Goal: Information Seeking & Learning: Learn about a topic

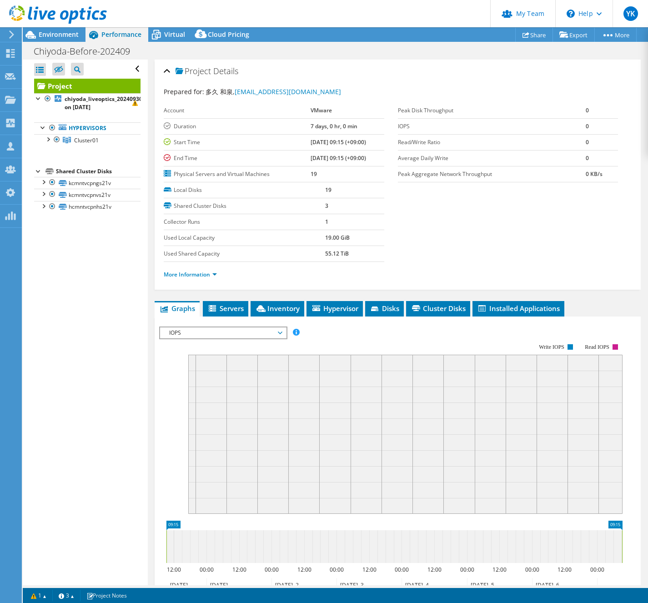
select select "USD"
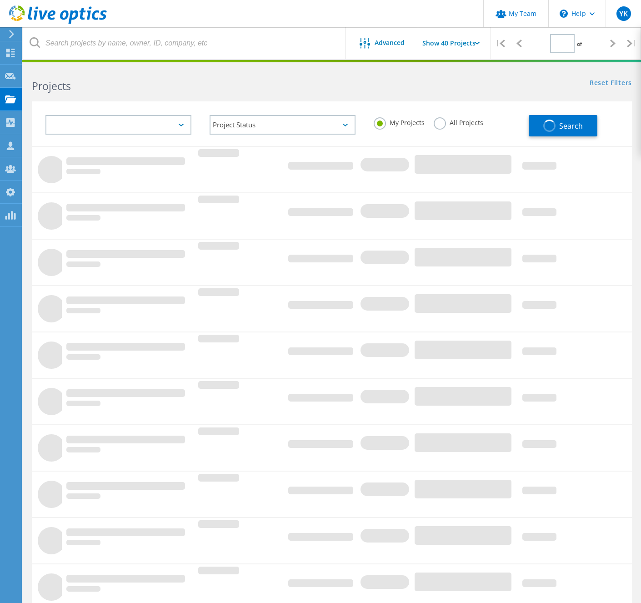
type input "1"
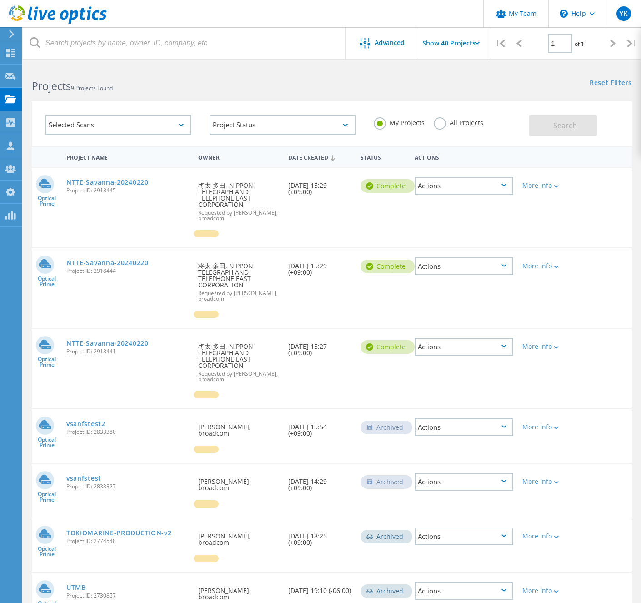
click at [448, 123] on label "All Projects" at bounding box center [459, 121] width 50 height 9
click at [0, 0] on input "All Projects" at bounding box center [0, 0] width 0 height 0
click at [561, 44] on input "1" at bounding box center [560, 43] width 25 height 19
type input "1"
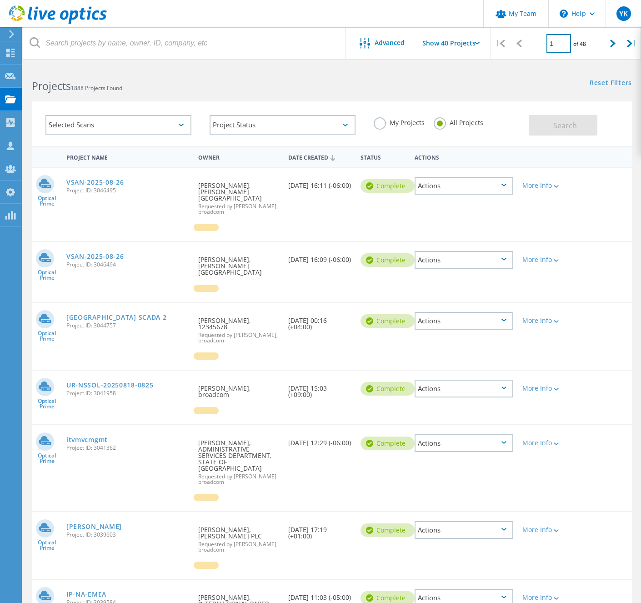
drag, startPoint x: 554, startPoint y: 43, endPoint x: 559, endPoint y: 45, distance: 5.1
click at [554, 43] on input "1" at bounding box center [559, 43] width 25 height 19
type input "21"
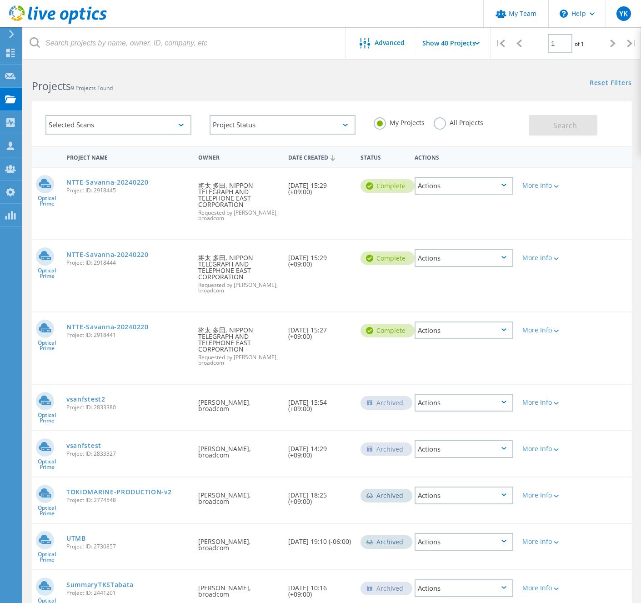
drag, startPoint x: 443, startPoint y: 123, endPoint x: 448, endPoint y: 126, distance: 6.3
click at [443, 123] on label "All Projects" at bounding box center [459, 121] width 50 height 9
click at [0, 0] on input "All Projects" at bounding box center [0, 0] width 0 height 0
click at [550, 128] on button "Search" at bounding box center [563, 125] width 69 height 20
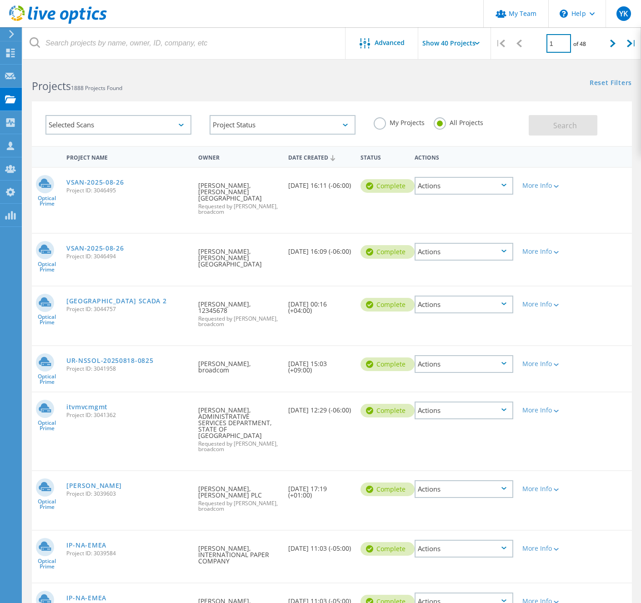
click at [554, 47] on input "1" at bounding box center [559, 43] width 25 height 19
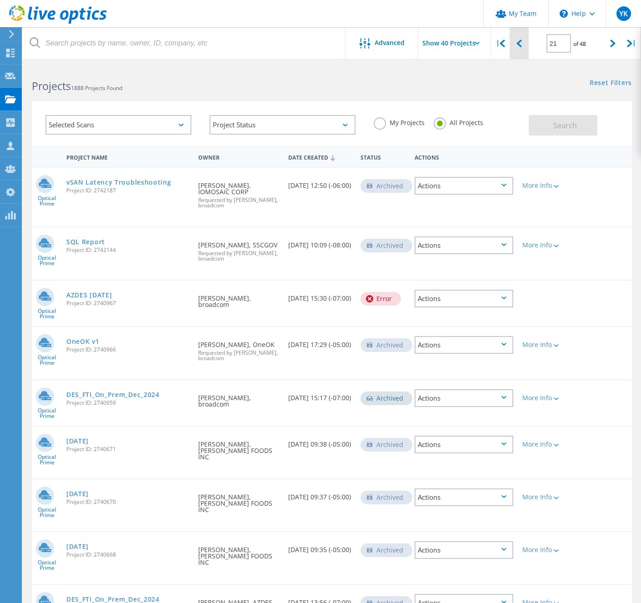
click at [514, 45] on div at bounding box center [519, 43] width 19 height 32
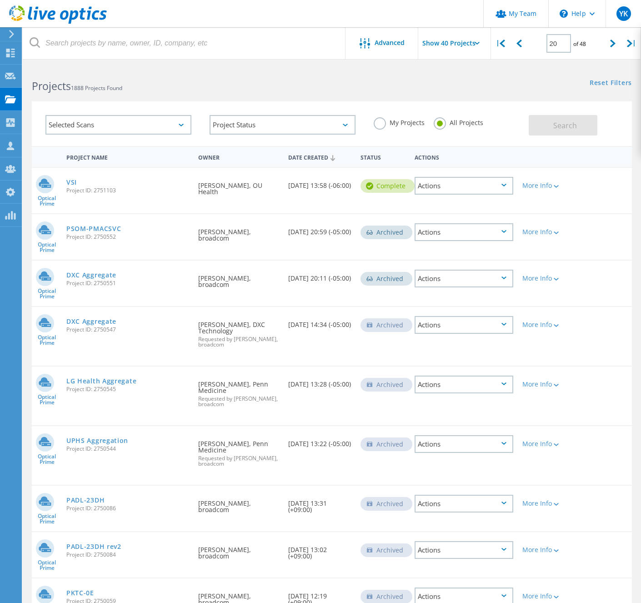
scroll to position [1602, 0]
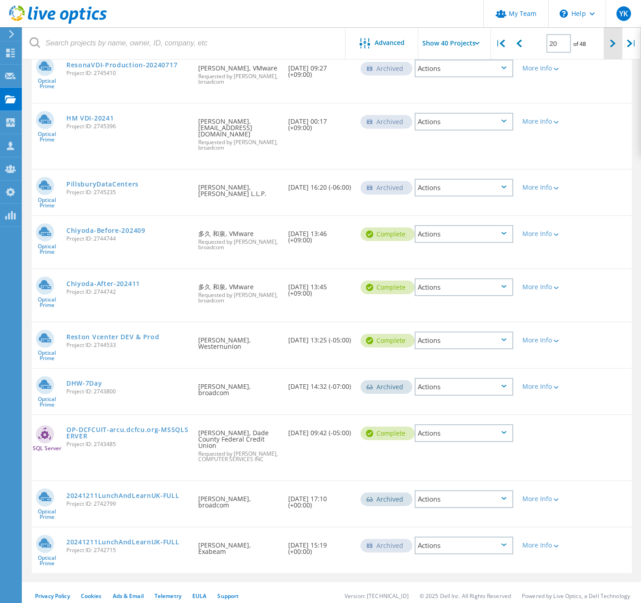
click at [609, 44] on div at bounding box center [613, 43] width 19 height 32
type input "21"
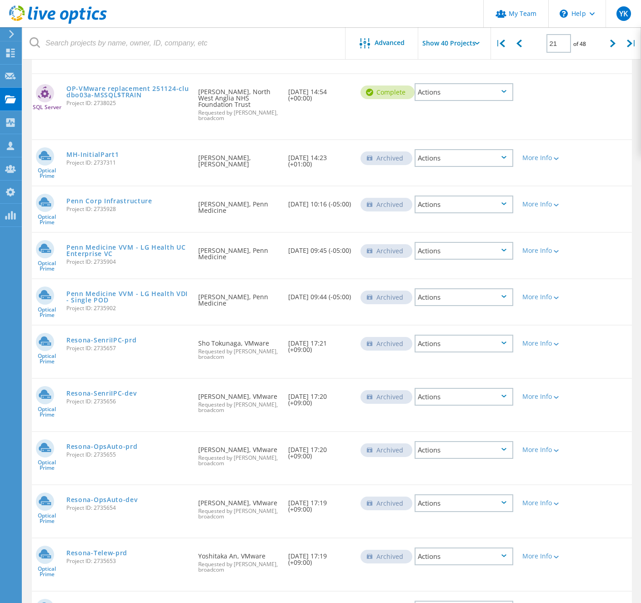
scroll to position [1179, 0]
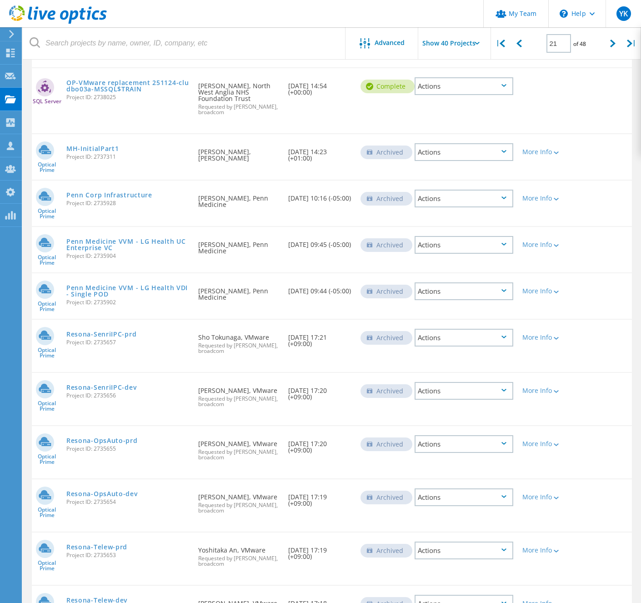
drag, startPoint x: 151, startPoint y: 317, endPoint x: 158, endPoint y: 313, distance: 8.7
click at [136, 331] on link "Resona-SenriIPC-prd" at bounding box center [101, 334] width 70 height 6
click at [126, 384] on link "Resona-SenriIPC-dev" at bounding box center [101, 387] width 70 height 6
click at [130, 438] on link "Resona-OpsAuto-prd" at bounding box center [101, 441] width 71 height 6
click at [114, 491] on link "Resona-OpsAuto-dev" at bounding box center [101, 494] width 71 height 6
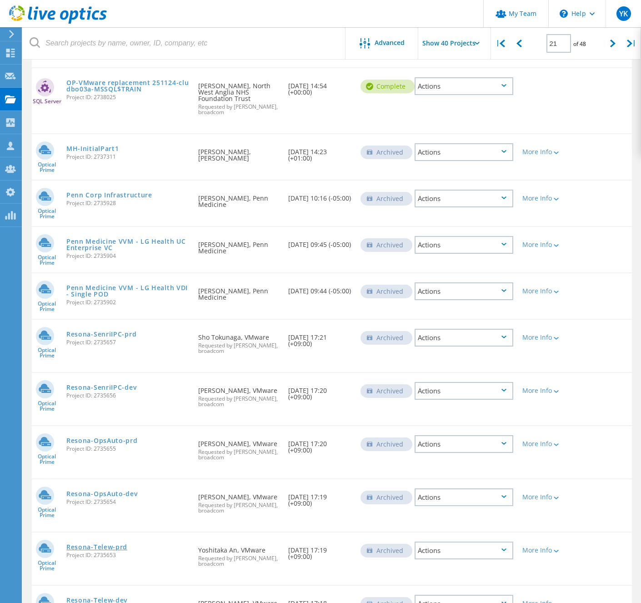
click at [112, 544] on link "Resona-Telew-prd" at bounding box center [96, 547] width 61 height 6
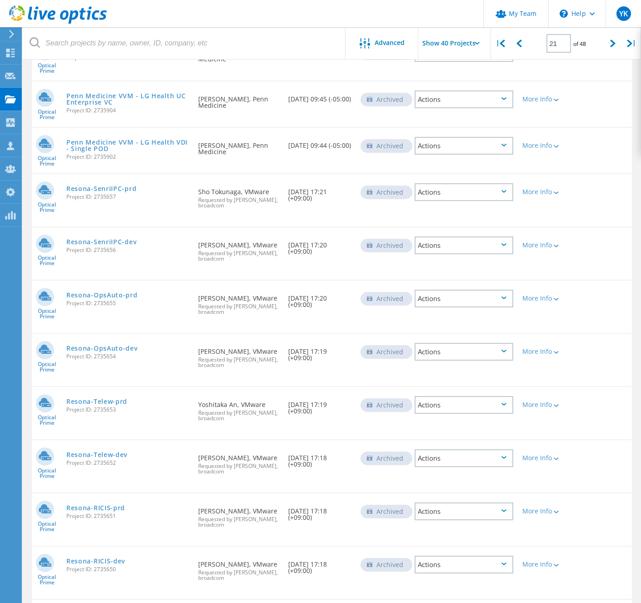
scroll to position [1336, 0]
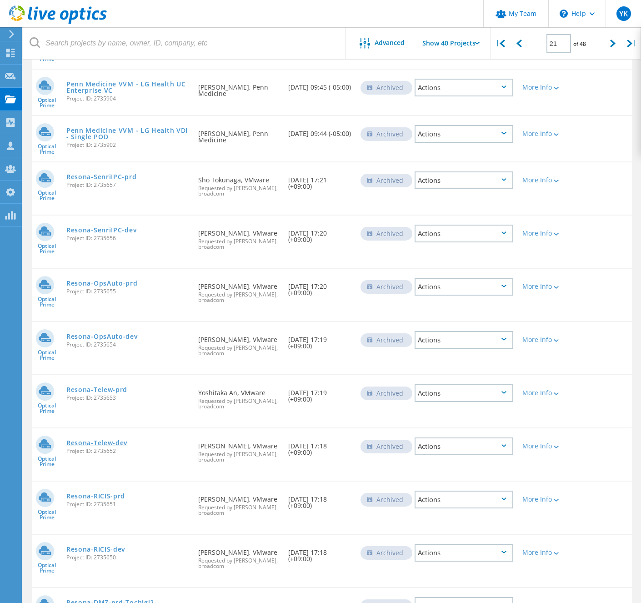
click at [126, 440] on link "Resona-Telew-dev" at bounding box center [96, 443] width 61 height 6
click at [120, 493] on link "Resona-RICIS-prd" at bounding box center [95, 496] width 59 height 6
click at [124, 546] on link "Resona-RICIS-dev" at bounding box center [95, 549] width 59 height 6
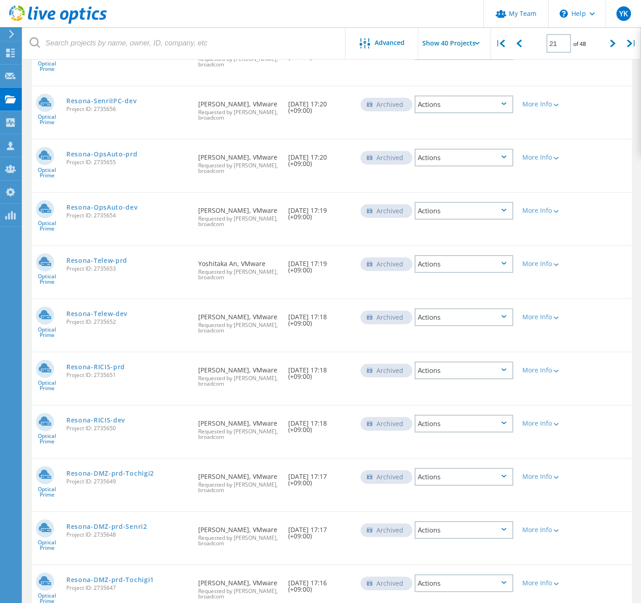
scroll to position [1477, 0]
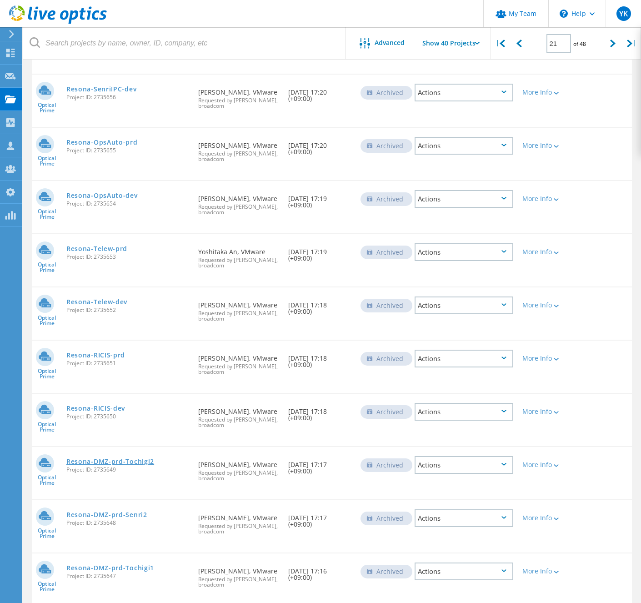
click at [133, 458] on link "Resona-DMZ-prd-Tochigi2" at bounding box center [110, 461] width 88 height 6
drag, startPoint x: 131, startPoint y: 496, endPoint x: 131, endPoint y: 500, distance: 4.6
click at [131, 512] on link "Resona-DMZ-prd-Senri2" at bounding box center [106, 515] width 81 height 6
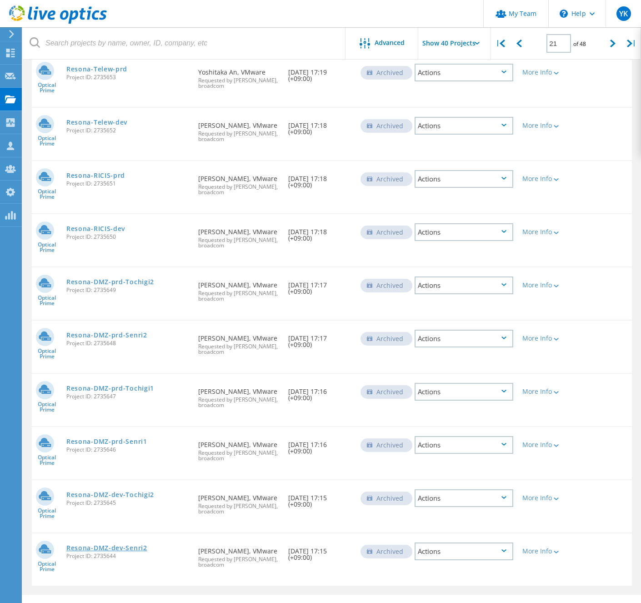
click at [147, 545] on link "Resona-DMZ-dev-Senri2" at bounding box center [106, 548] width 81 height 6
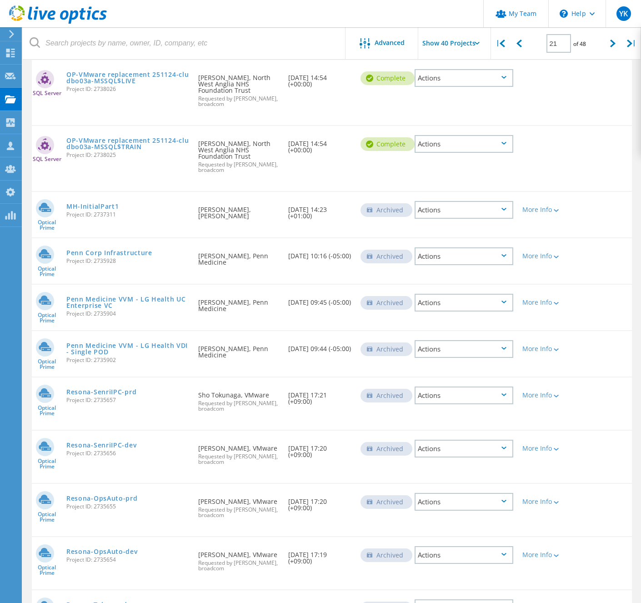
scroll to position [1132, 0]
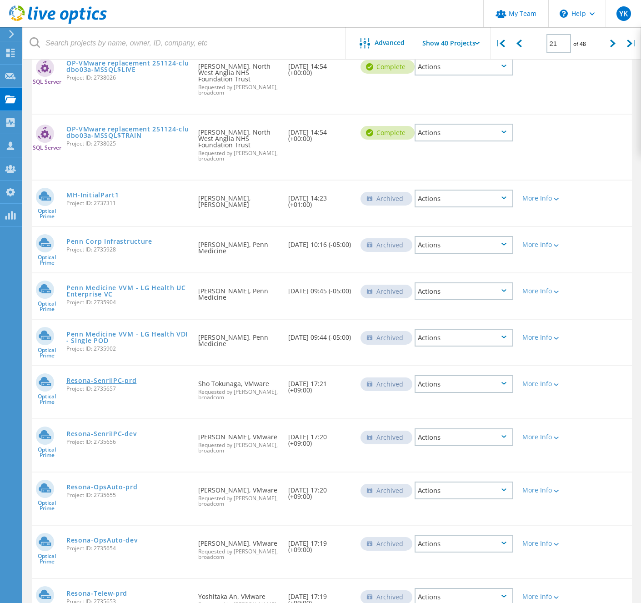
click at [136, 378] on link "Resona-SenriIPC-prd" at bounding box center [101, 381] width 70 height 6
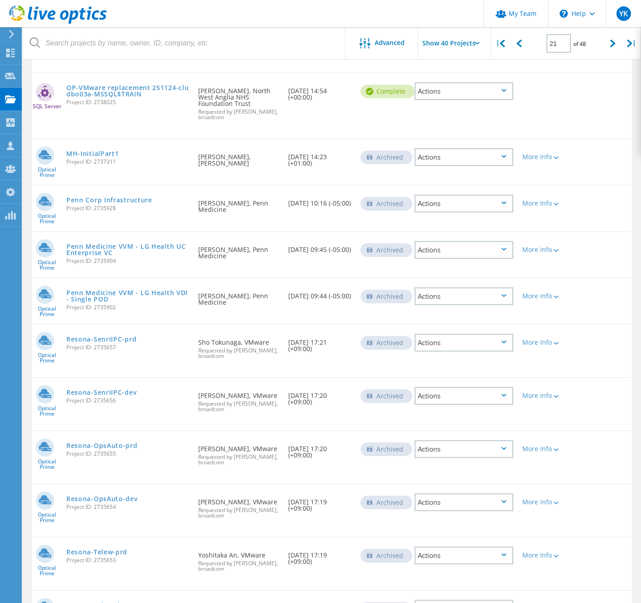
scroll to position [1185, 0]
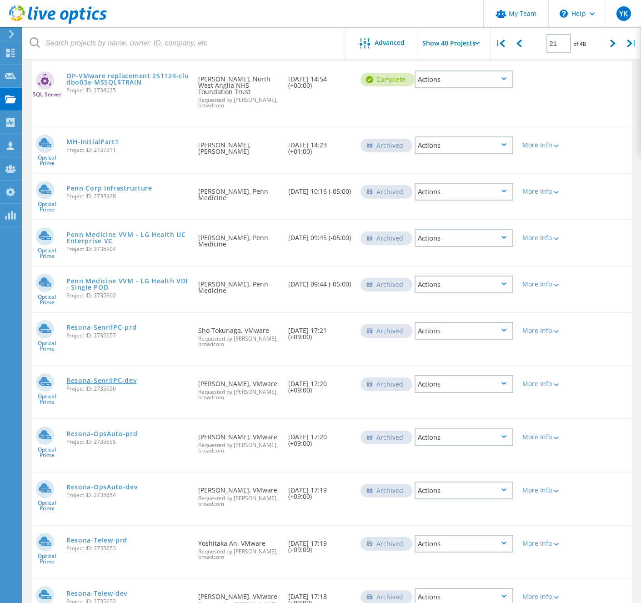
click at [136, 378] on link "Resona-SenriIPC-dev" at bounding box center [101, 381] width 70 height 6
click at [135, 431] on link "Resona-OpsAuto-prd" at bounding box center [101, 434] width 71 height 6
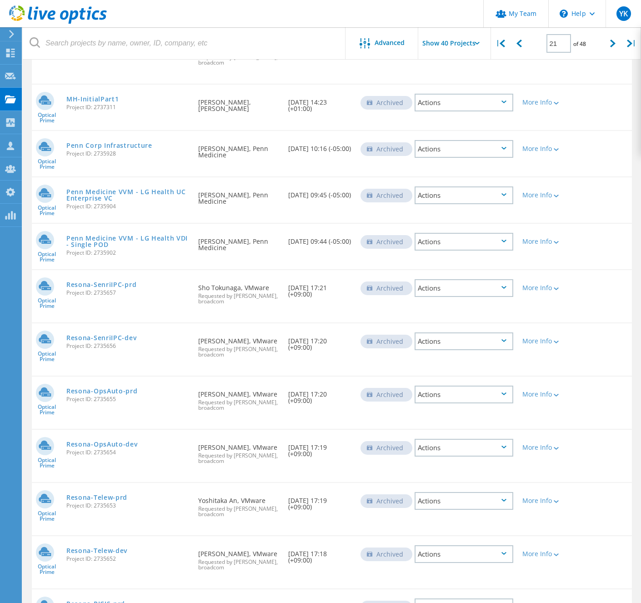
scroll to position [1234, 0]
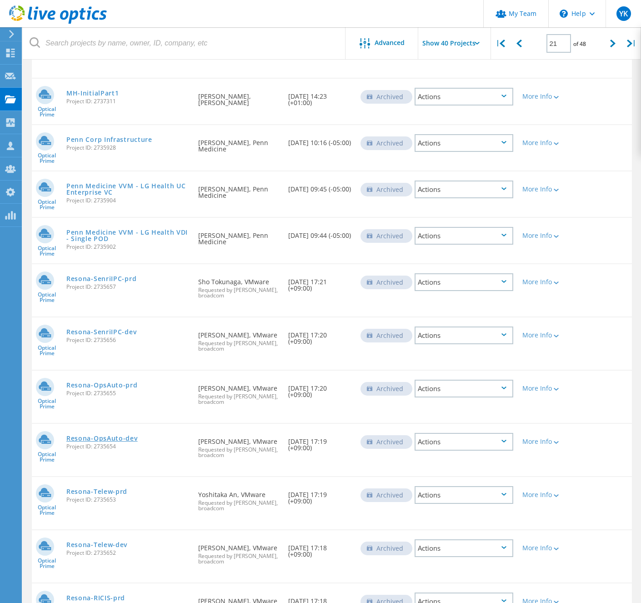
click at [138, 435] on link "Resona-OpsAuto-dev" at bounding box center [101, 438] width 71 height 6
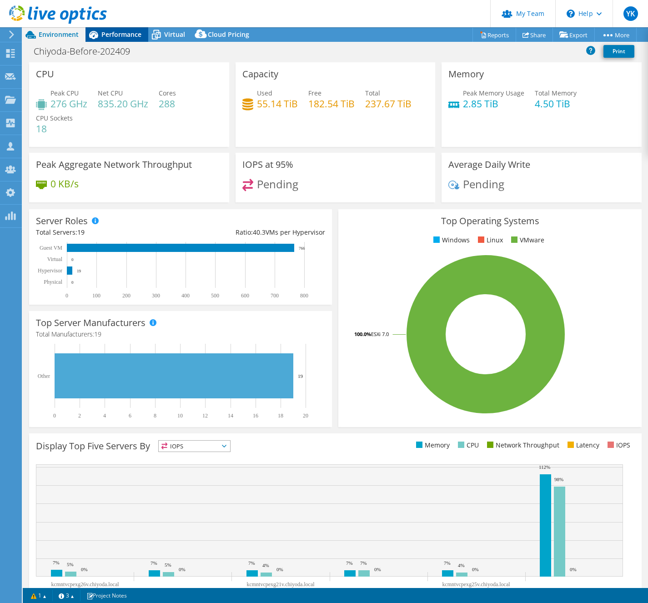
click at [129, 35] on span "Performance" at bounding box center [121, 34] width 40 height 9
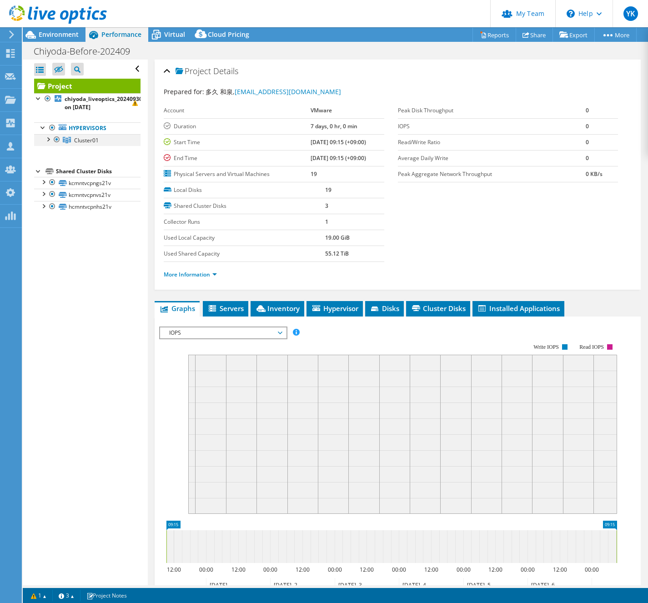
click at [48, 140] on div at bounding box center [47, 138] width 9 height 9
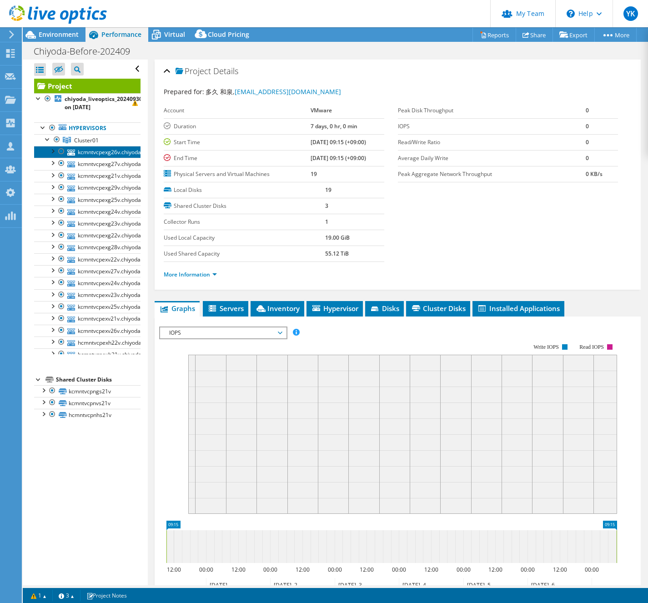
click at [89, 151] on link "kcmntvcpexg26v.chiyoda.local" at bounding box center [87, 152] width 106 height 12
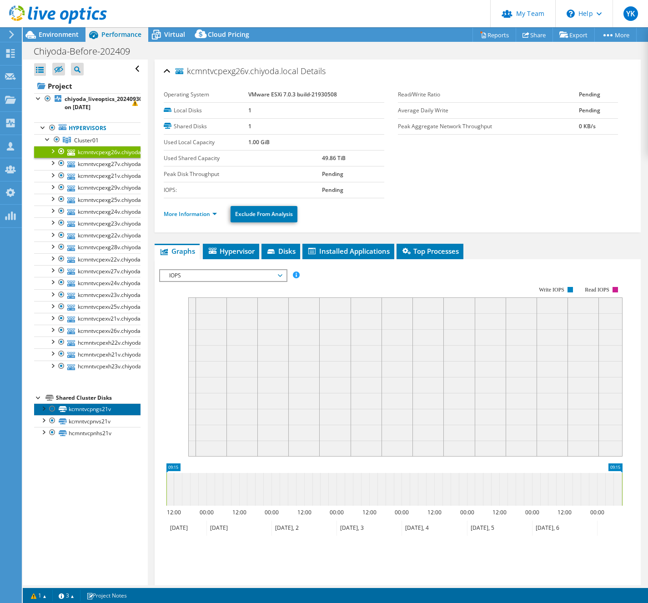
click at [66, 408] on icon at bounding box center [63, 409] width 8 height 6
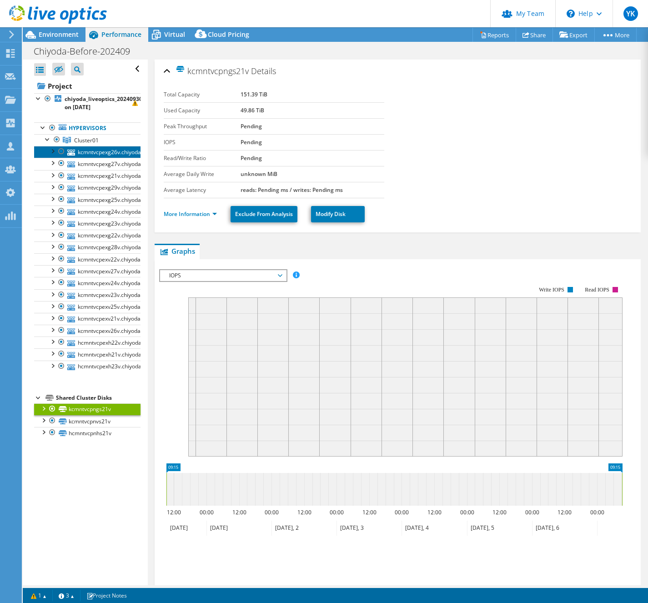
click at [96, 157] on link "kcmntvcpexg26v.chiyoda.local" at bounding box center [87, 152] width 106 height 12
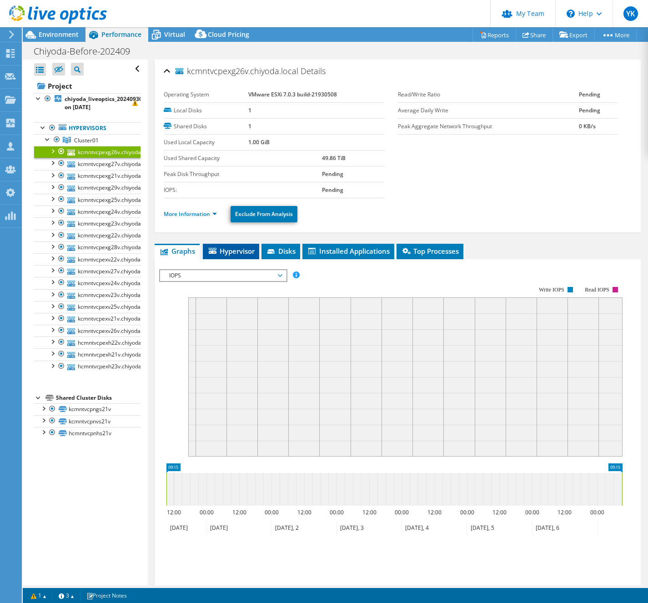
click at [231, 251] on span "Hypervisor" at bounding box center [230, 251] width 47 height 9
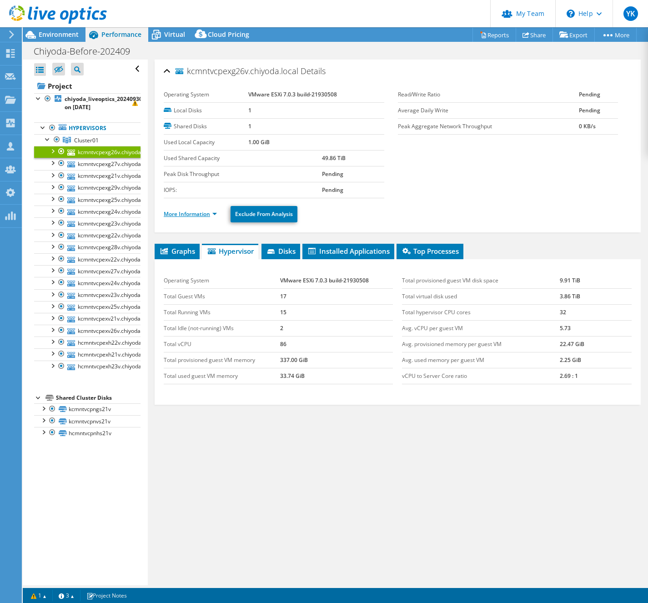
click at [199, 216] on link "More Information" at bounding box center [190, 214] width 53 height 8
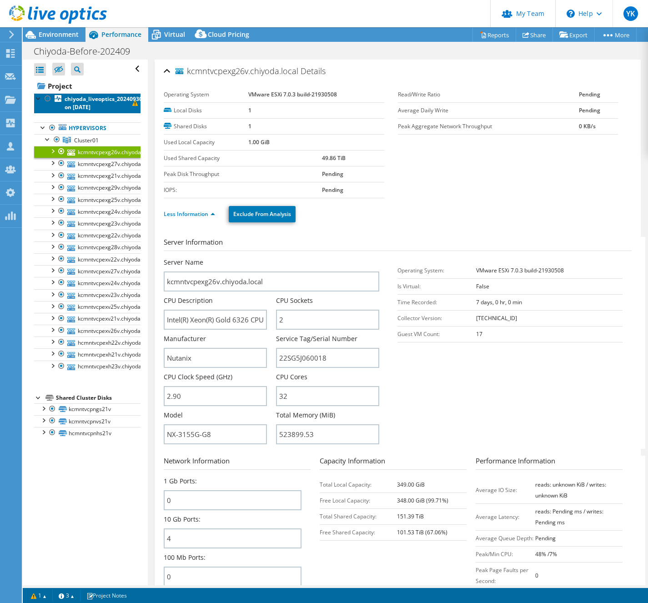
click at [68, 98] on b "chiyoda_liveoptics_20240930 on 12/13/2024" at bounding box center [104, 103] width 78 height 16
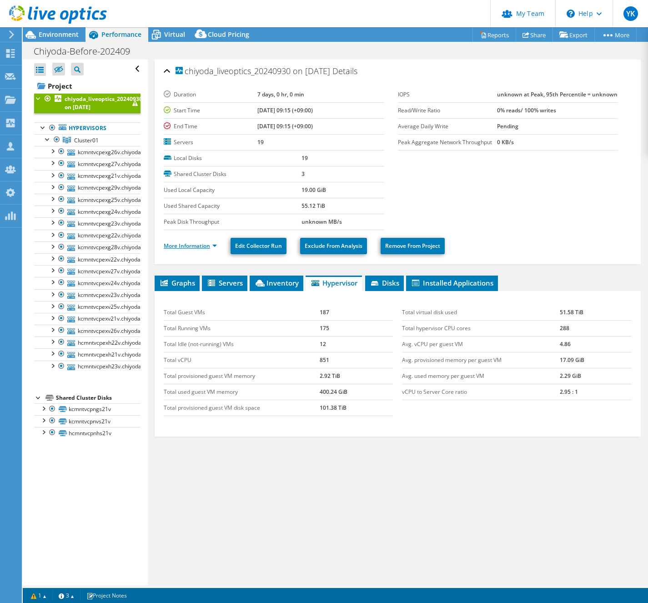
click at [194, 246] on link "More Information" at bounding box center [190, 246] width 53 height 8
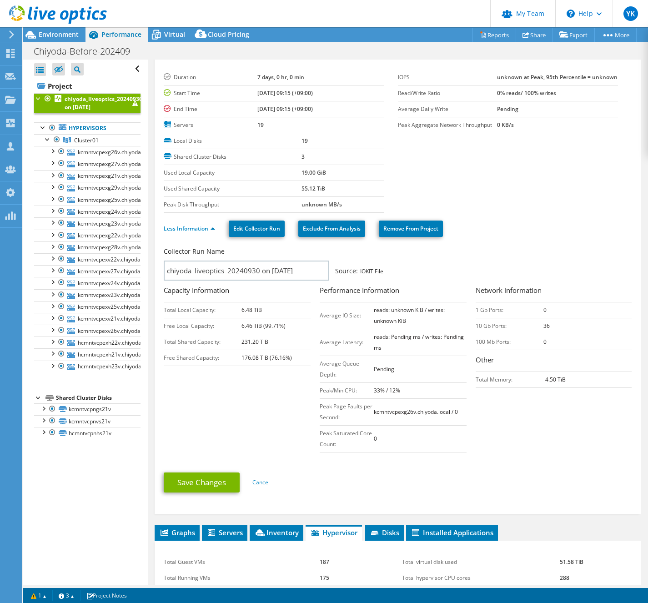
scroll to position [37, 0]
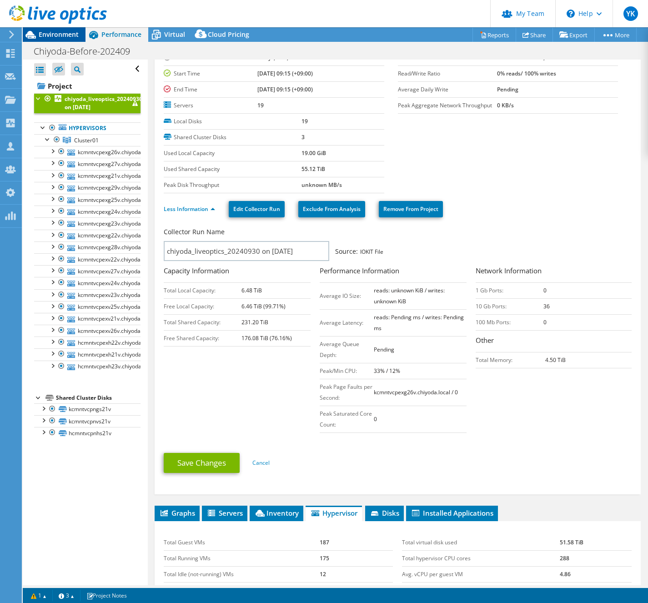
click at [75, 35] on span "Environment" at bounding box center [59, 34] width 40 height 9
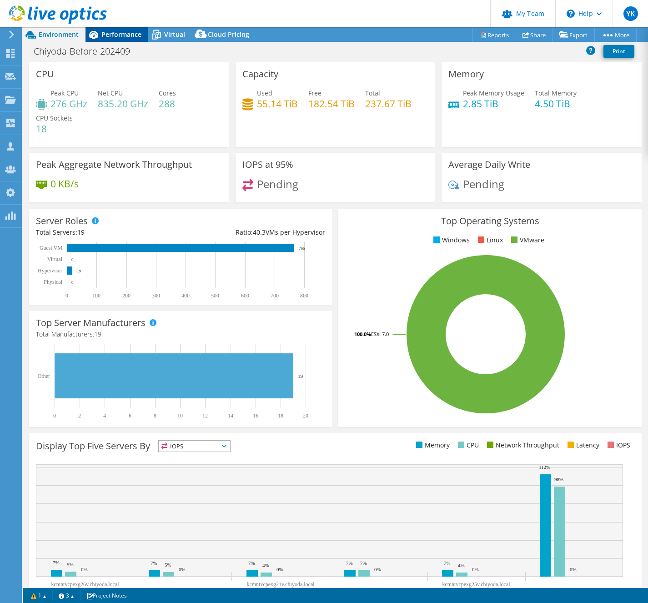
click at [125, 37] on span "Performance" at bounding box center [121, 34] width 40 height 9
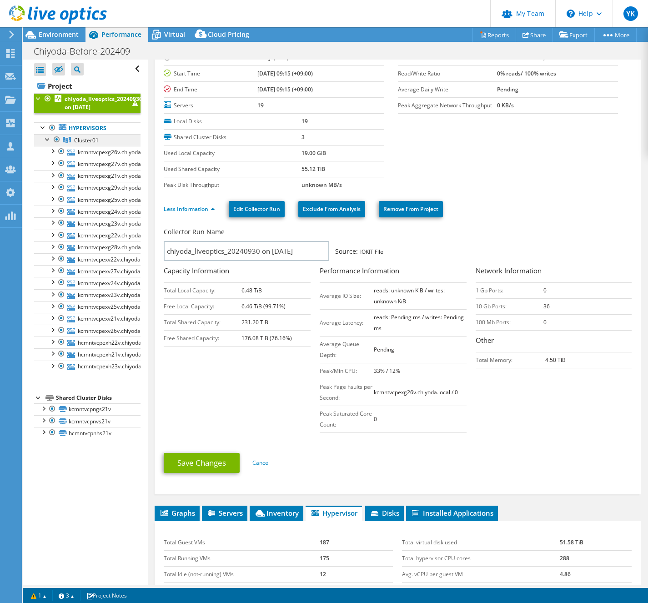
click at [94, 140] on span "Cluster01" at bounding box center [86, 140] width 25 height 8
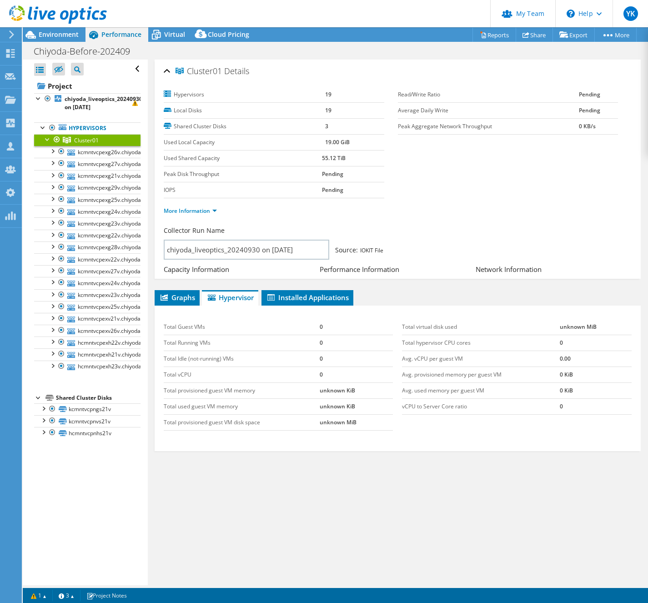
scroll to position [0, 0]
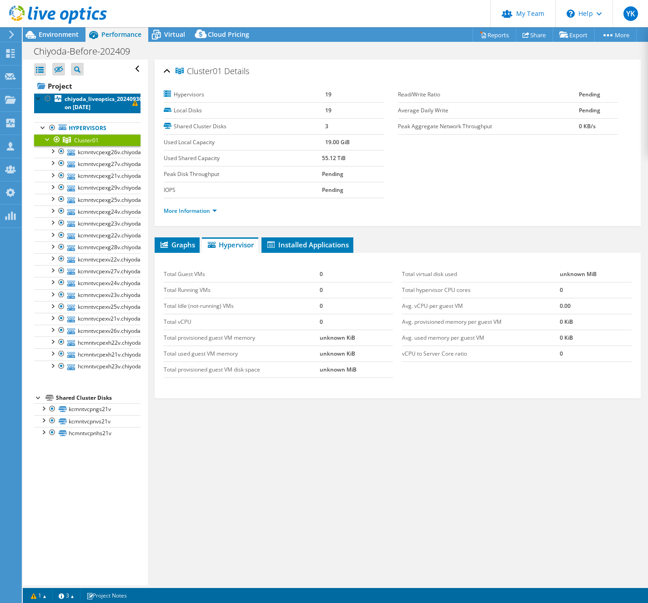
click at [87, 105] on b "chiyoda_liveoptics_20240930 on 12/13/2024" at bounding box center [104, 103] width 78 height 16
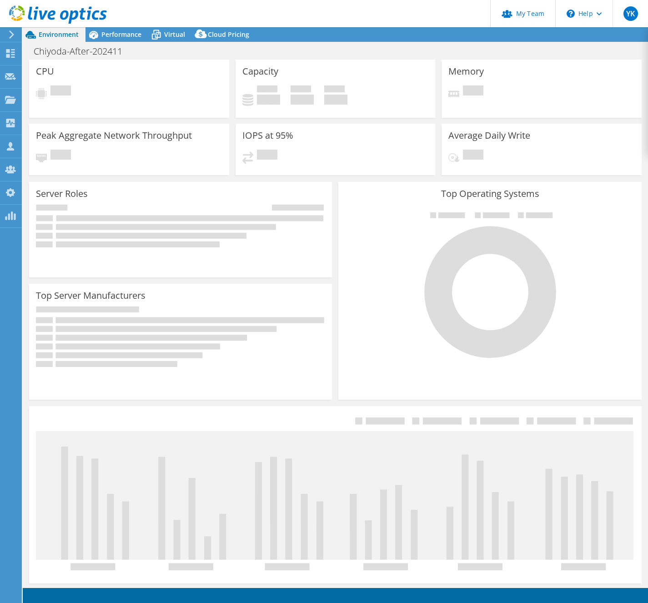
select select "USD"
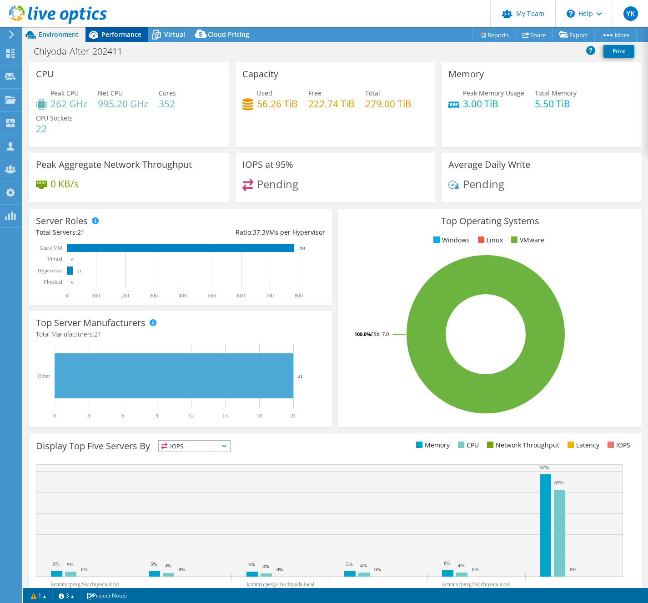
click at [110, 34] on span "Performance" at bounding box center [121, 34] width 40 height 9
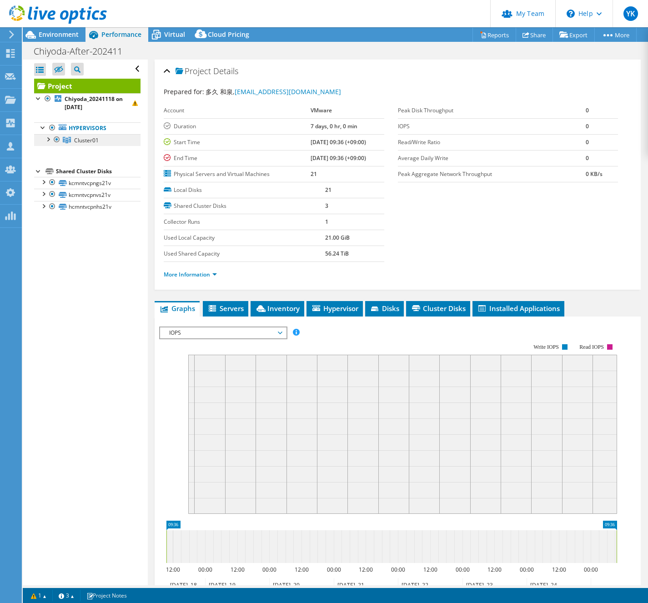
click at [73, 142] on link "Cluster01" at bounding box center [87, 140] width 106 height 12
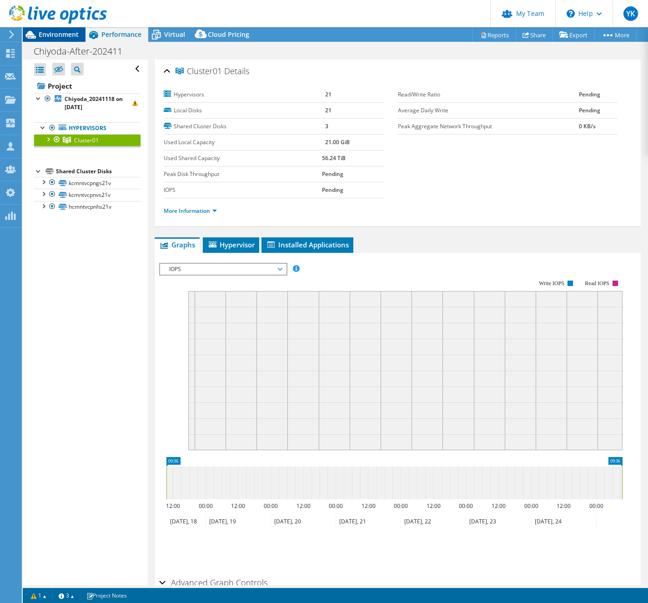
click at [62, 35] on span "Environment" at bounding box center [59, 34] width 40 height 9
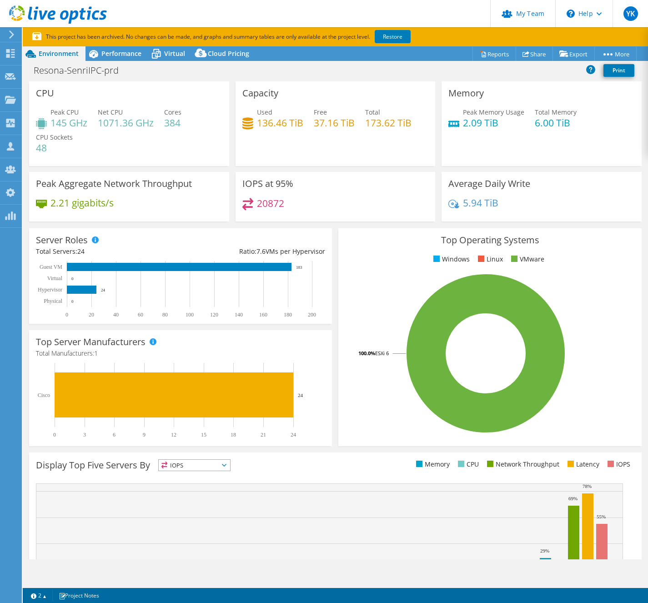
select select "[GEOGRAPHIC_DATA]"
select select "JPY"
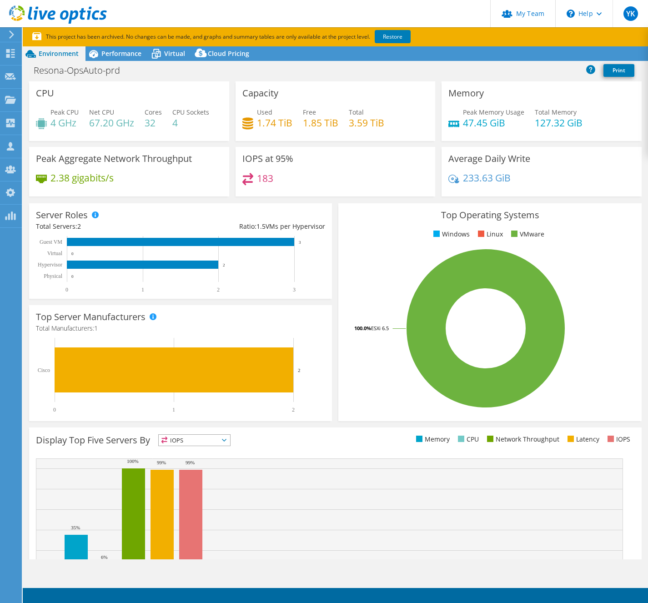
select select "[GEOGRAPHIC_DATA]"
select select "JPY"
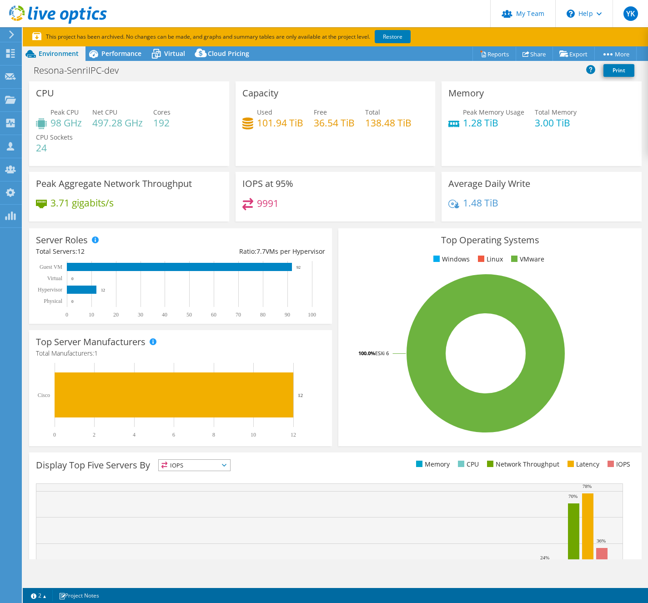
select select "[GEOGRAPHIC_DATA]"
select select "JPY"
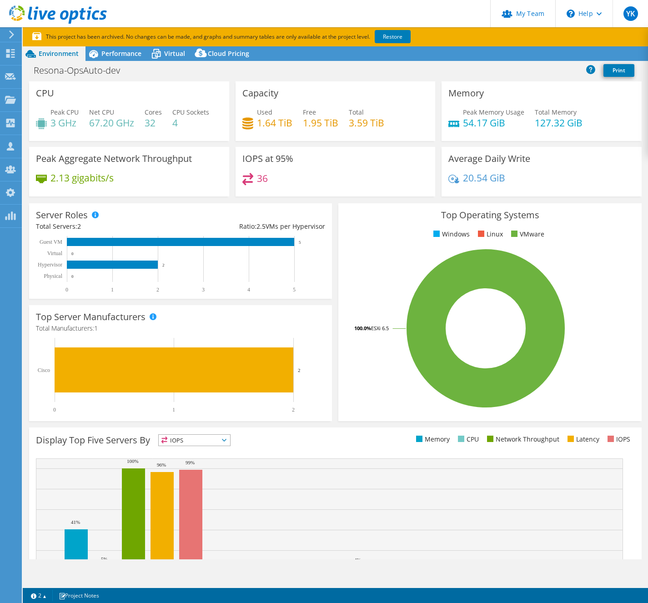
select select "[GEOGRAPHIC_DATA]"
select select "JPY"
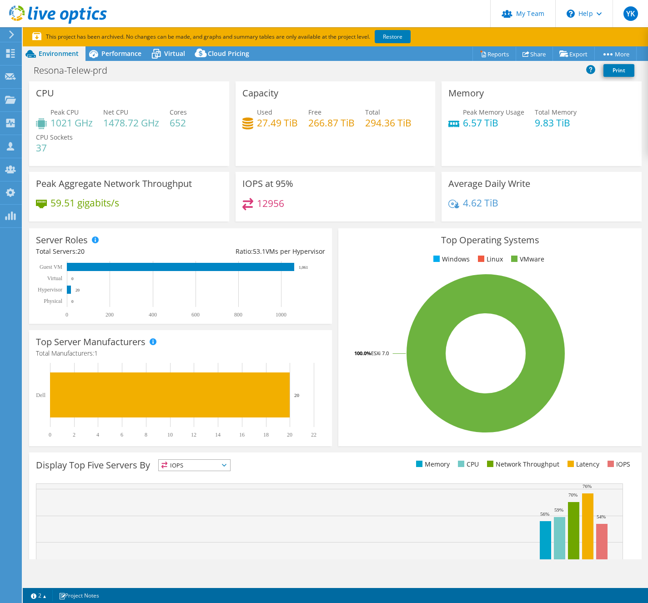
select select "[GEOGRAPHIC_DATA]"
select select "JPY"
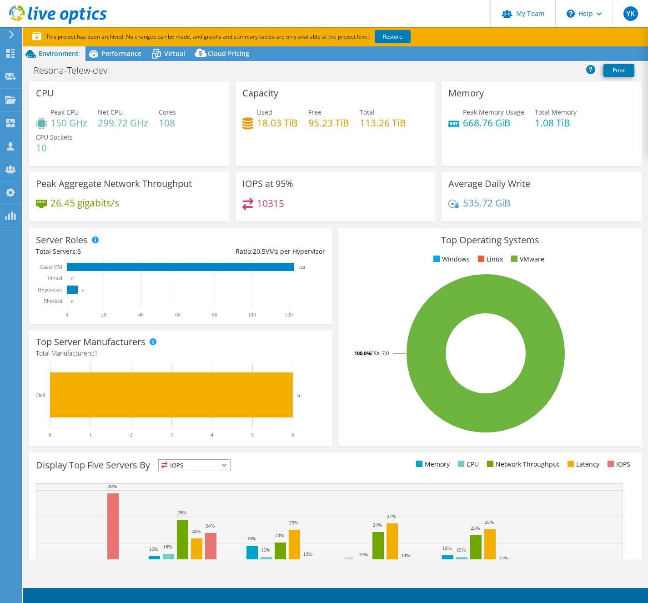
select select "[GEOGRAPHIC_DATA]"
select select "JPY"
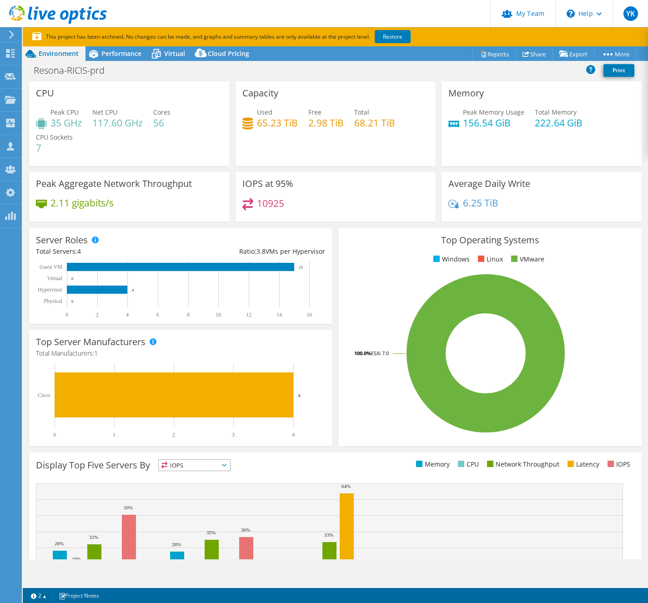
select select "[GEOGRAPHIC_DATA]"
select select "JPY"
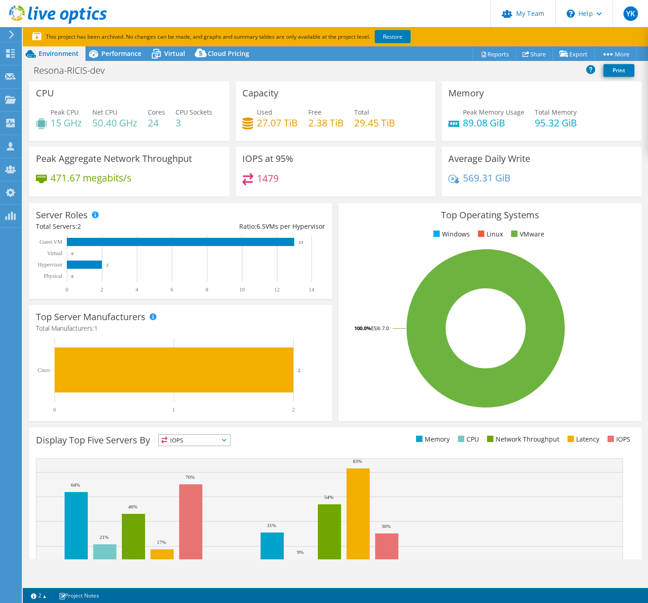
select select "[GEOGRAPHIC_DATA]"
select select "JPY"
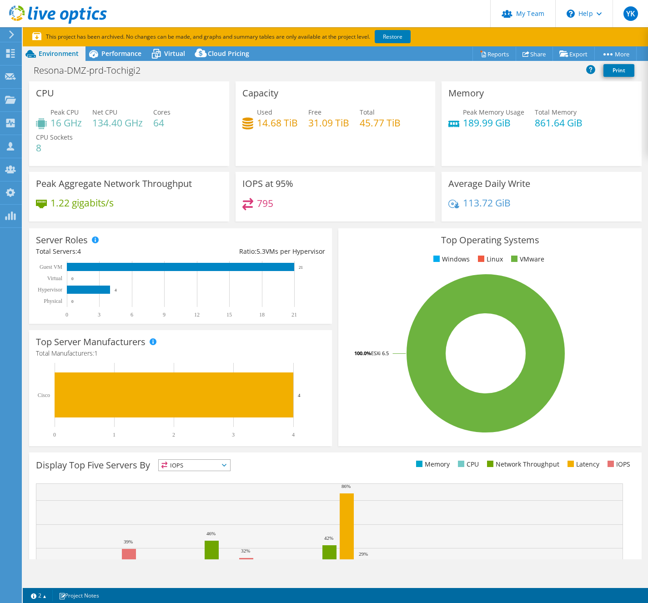
select select "[GEOGRAPHIC_DATA]"
select select "JPY"
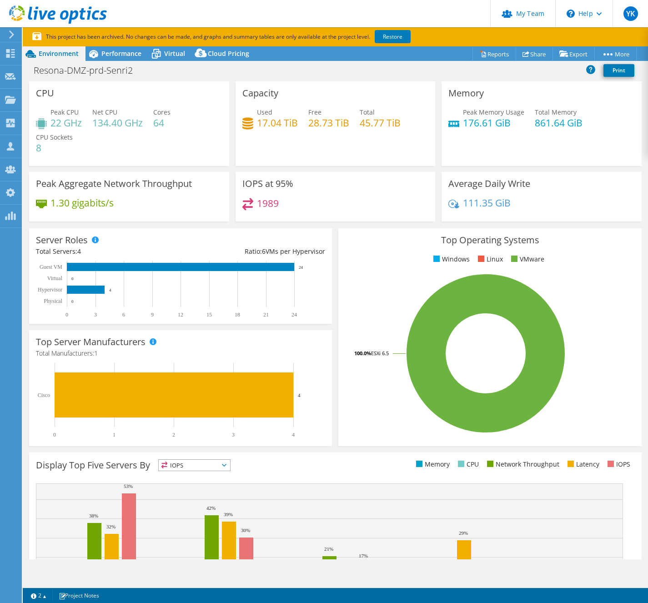
select select "[GEOGRAPHIC_DATA]"
select select "JPY"
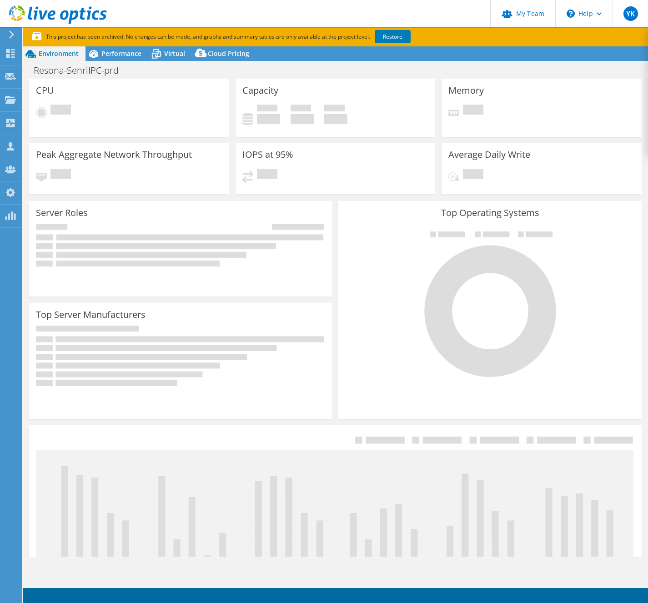
select select "USD"
select select "[GEOGRAPHIC_DATA]"
select select "JPY"
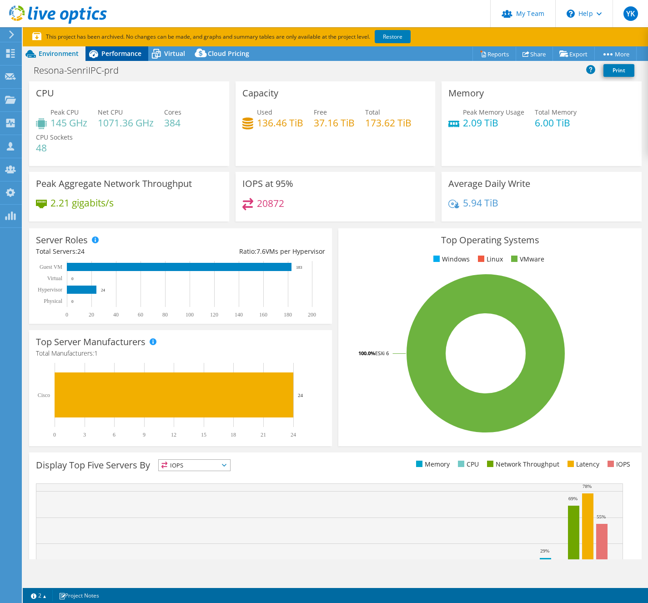
drag, startPoint x: 111, startPoint y: 55, endPoint x: 111, endPoint y: 60, distance: 5.5
click at [111, 55] on span "Performance" at bounding box center [121, 53] width 40 height 9
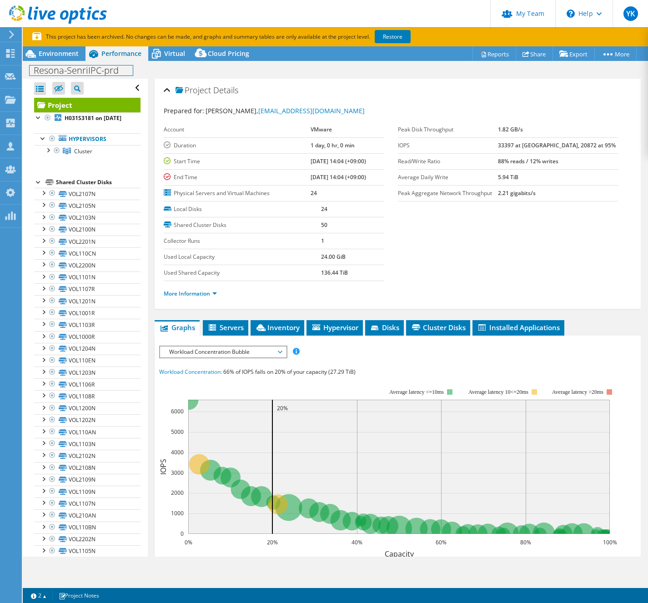
click at [93, 70] on h1 "Resona-SenriIPC-prd" at bounding box center [81, 70] width 103 height 10
copy h1 "Resona-SenriIPC-prd"
drag, startPoint x: 207, startPoint y: 112, endPoint x: 322, endPoint y: 114, distance: 115.6
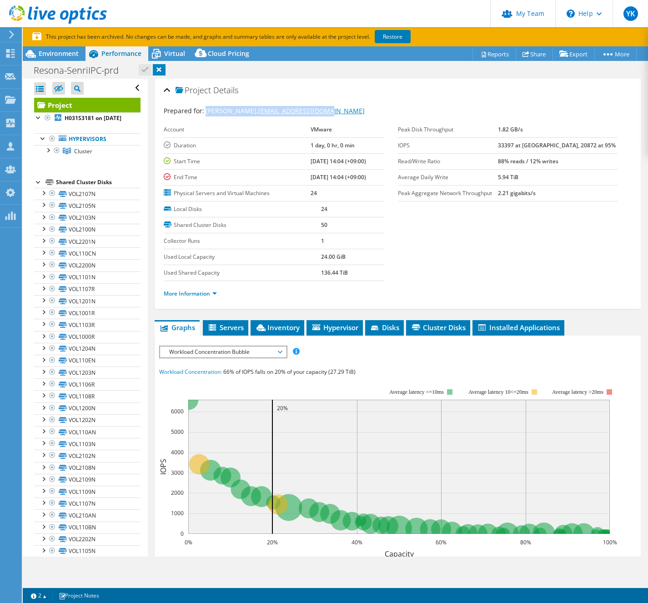
click at [322, 114] on span "Sho Tokunaga, stokunaga@vmware.com" at bounding box center [285, 110] width 159 height 9
copy span "Sho Tokunaga, stokunaga@vmware.com"
click at [351, 326] on span "Hypervisor" at bounding box center [334, 327] width 47 height 9
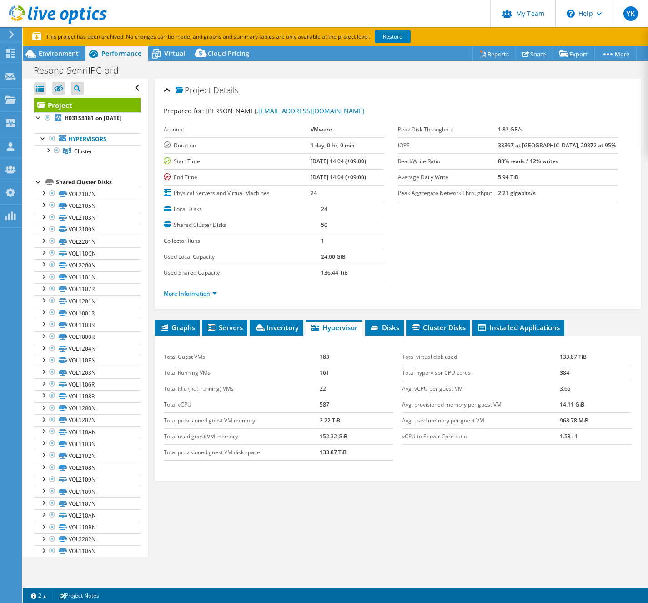
click at [206, 293] on link "More Information" at bounding box center [190, 294] width 53 height 8
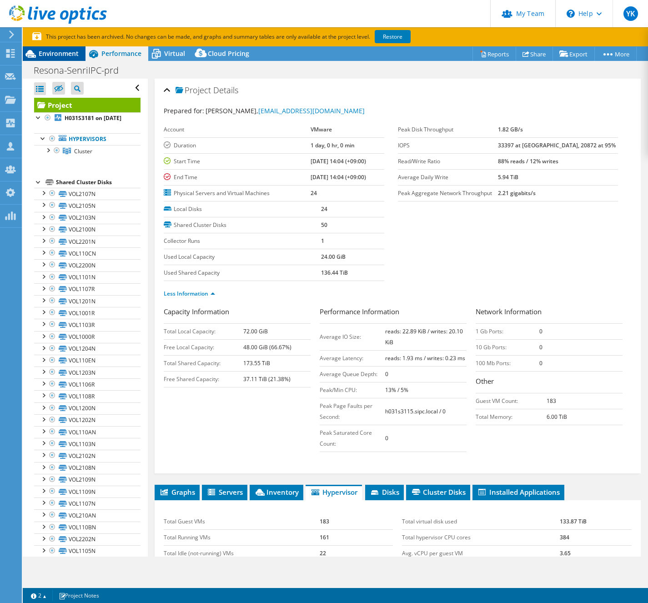
click at [63, 53] on span "Environment" at bounding box center [59, 53] width 40 height 9
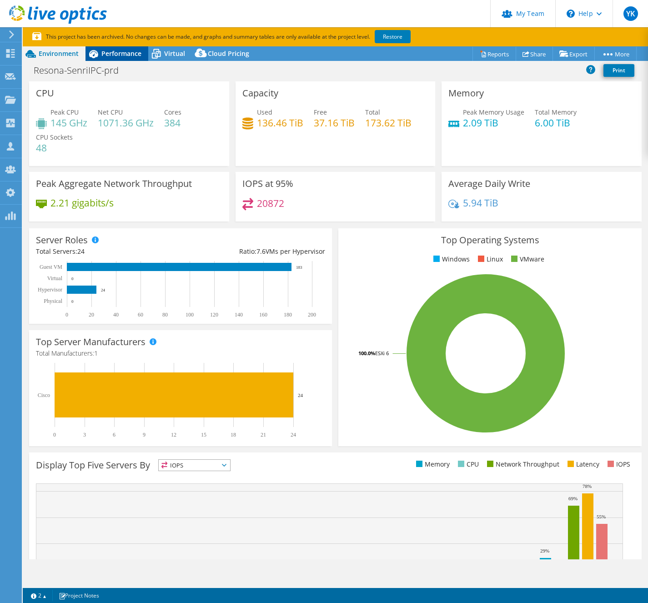
click at [127, 54] on span "Performance" at bounding box center [121, 53] width 40 height 9
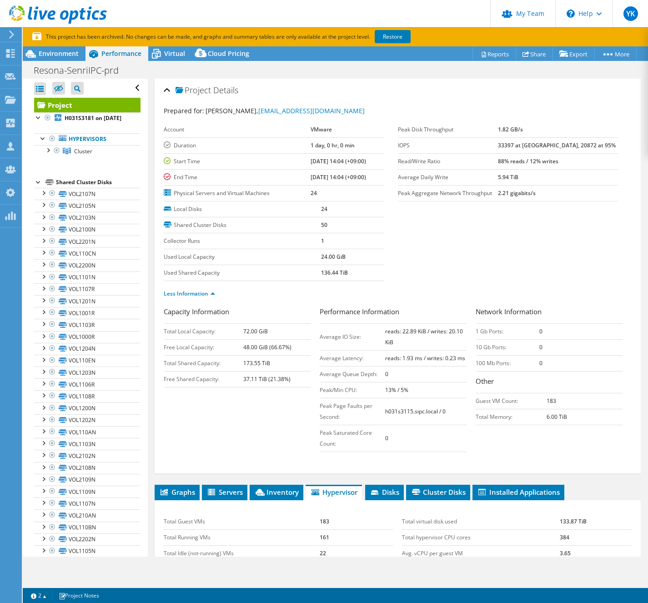
click at [448, 261] on section "Prepared for: Sho Tokunaga, stokunaga@vmware.com Account VMware Duration 1 day,…" at bounding box center [398, 206] width 468 height 201
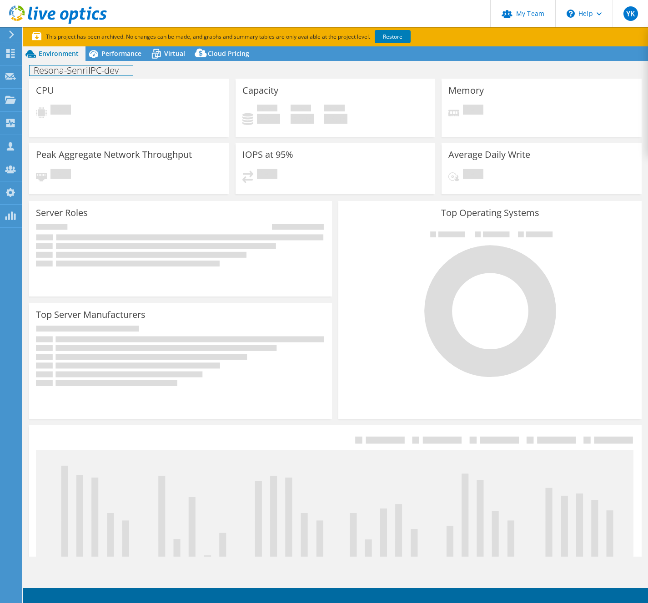
click at [79, 70] on h1 "Resona-SenriIPC-dev" at bounding box center [81, 70] width 103 height 10
click at [78, 71] on h1 "Resona-SenriIPC-dev" at bounding box center [81, 70] width 103 height 10
click at [95, 72] on h1 "Resona-SenriIPC-dev" at bounding box center [81, 70] width 103 height 10
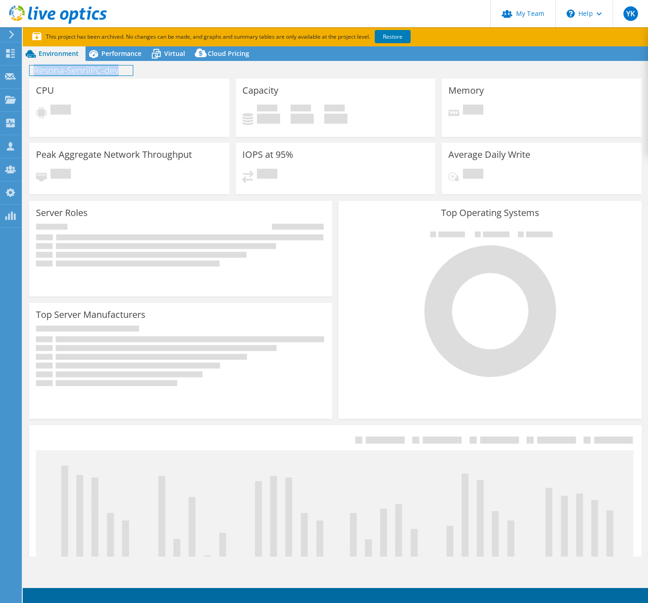
click at [95, 72] on h1 "Resona-SenriIPC-dev" at bounding box center [81, 70] width 103 height 10
copy h1 "Resona-SenriIPC-dev"
select select "[GEOGRAPHIC_DATA]"
select select "JPY"
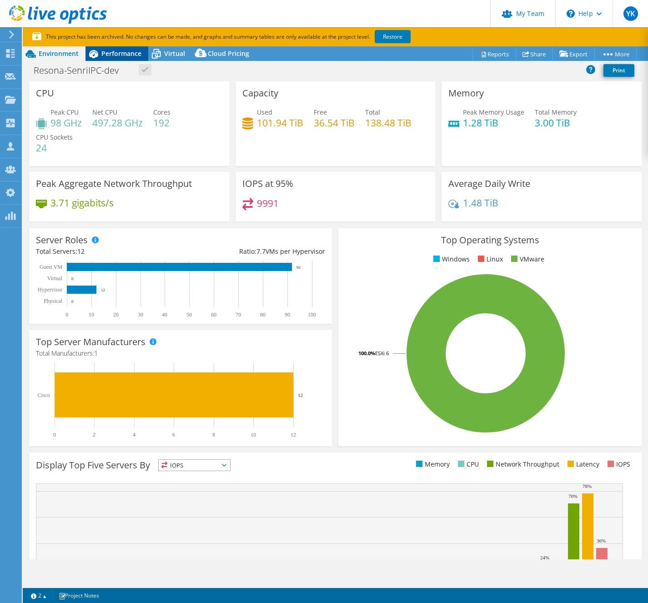
click at [123, 55] on span "Performance" at bounding box center [121, 53] width 40 height 9
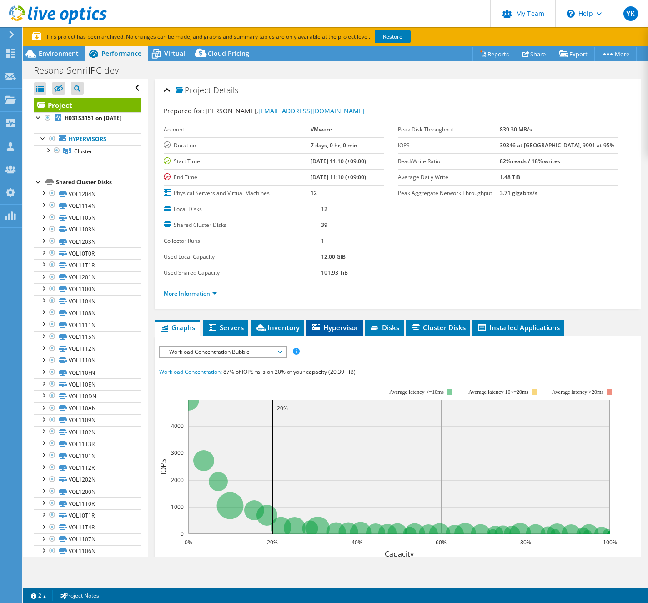
click at [345, 334] on li "Hypervisor" at bounding box center [335, 327] width 56 height 15
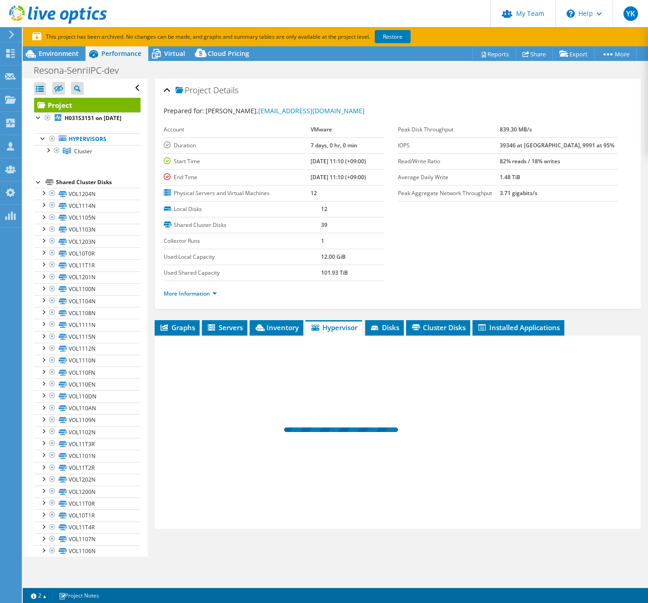
click at [345, 334] on li "Hypervisor" at bounding box center [334, 327] width 56 height 15
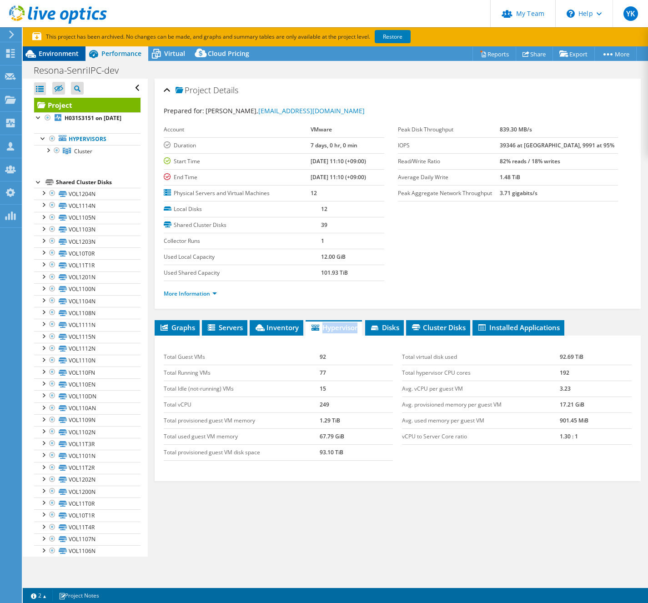
click at [65, 55] on span "Environment" at bounding box center [59, 53] width 40 height 9
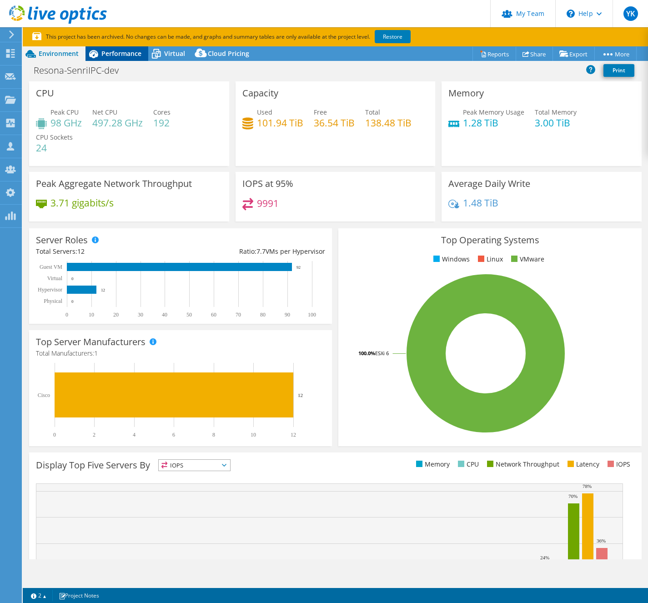
click at [123, 50] on span "Performance" at bounding box center [121, 53] width 40 height 9
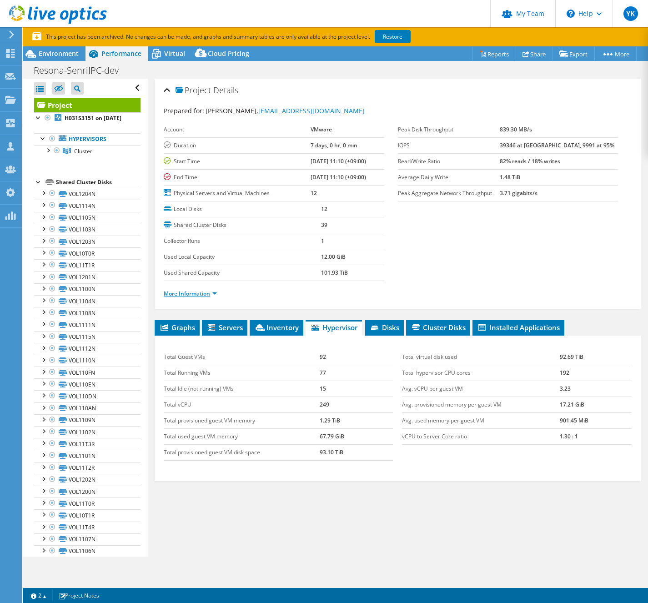
click at [201, 293] on link "More Information" at bounding box center [190, 294] width 53 height 8
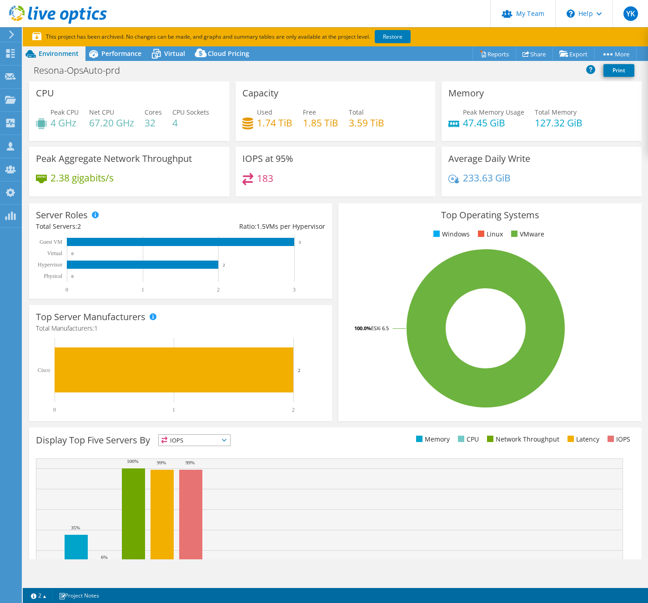
select select "[GEOGRAPHIC_DATA]"
select select "JPY"
click at [106, 72] on h1 "Resona-OpsAuto-prd" at bounding box center [82, 70] width 105 height 10
click at [105, 71] on h1 "Resona-OpsAuto-prd" at bounding box center [82, 70] width 105 height 10
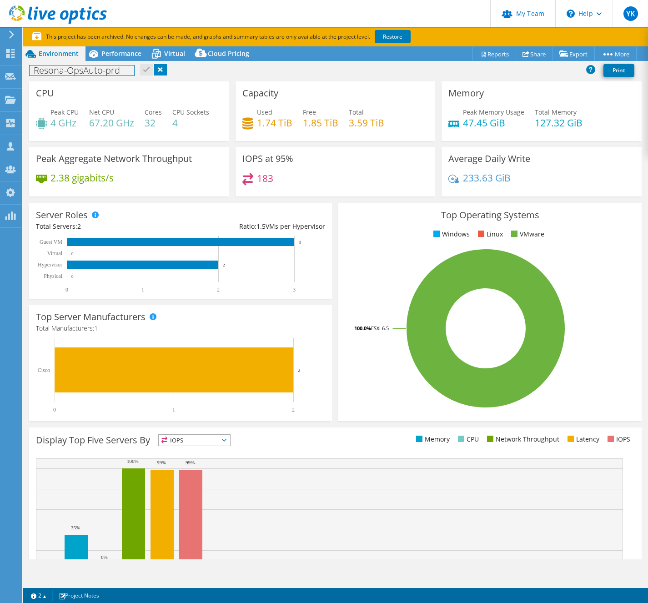
click at [87, 67] on h1 "Resona-OpsAuto-prd" at bounding box center [82, 70] width 105 height 10
click at [87, 68] on h1 "Resona-OpsAuto-prd" at bounding box center [82, 70] width 105 height 10
copy h1 "Resona-OpsAuto-prd"
click at [123, 53] on span "Performance" at bounding box center [121, 53] width 40 height 9
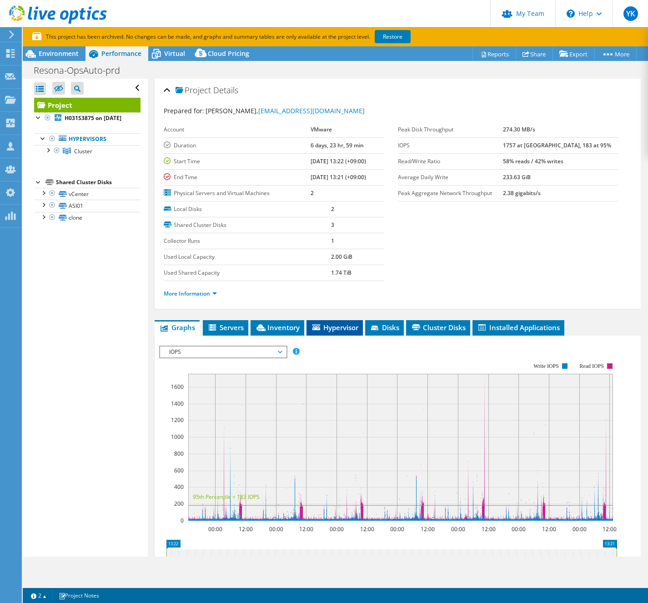
click at [333, 332] on span "Hypervisor" at bounding box center [334, 327] width 47 height 9
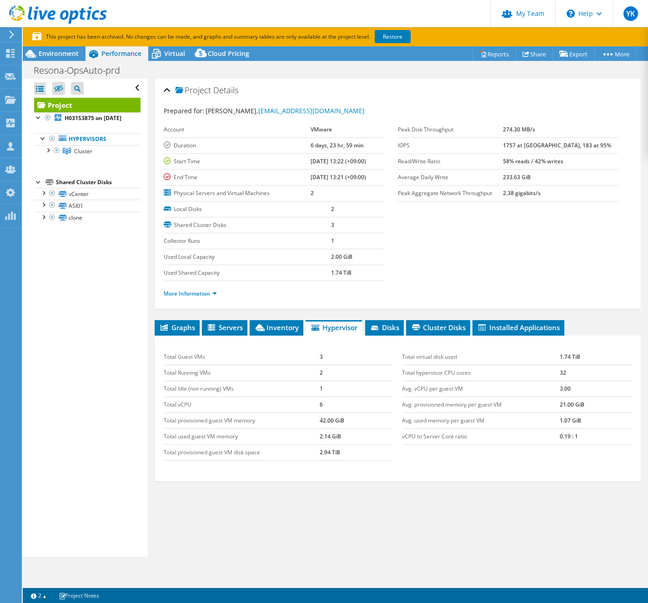
click at [210, 298] on li "More Information" at bounding box center [193, 294] width 59 height 10
click at [188, 294] on link "More Information" at bounding box center [190, 294] width 53 height 8
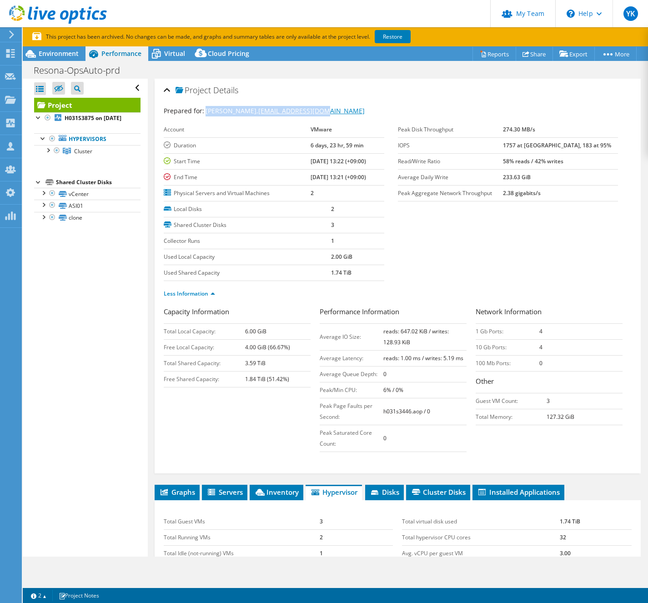
drag, startPoint x: 205, startPoint y: 111, endPoint x: 321, endPoint y: 111, distance: 116.0
click at [321, 111] on span "William Zhang, zmoulong@vmware.com" at bounding box center [285, 110] width 159 height 9
copy span "William Zhang, zmoulong@vmware.com"
click at [59, 58] on div "Environment" at bounding box center [54, 53] width 63 height 15
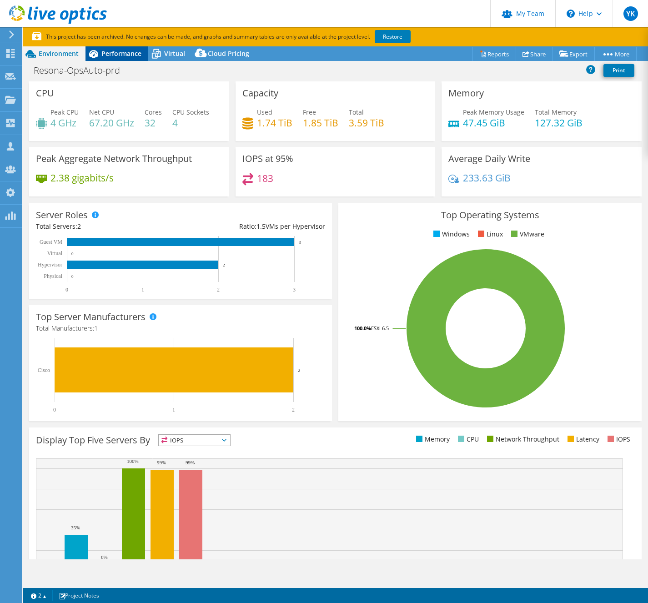
click at [127, 55] on span "Performance" at bounding box center [121, 53] width 40 height 9
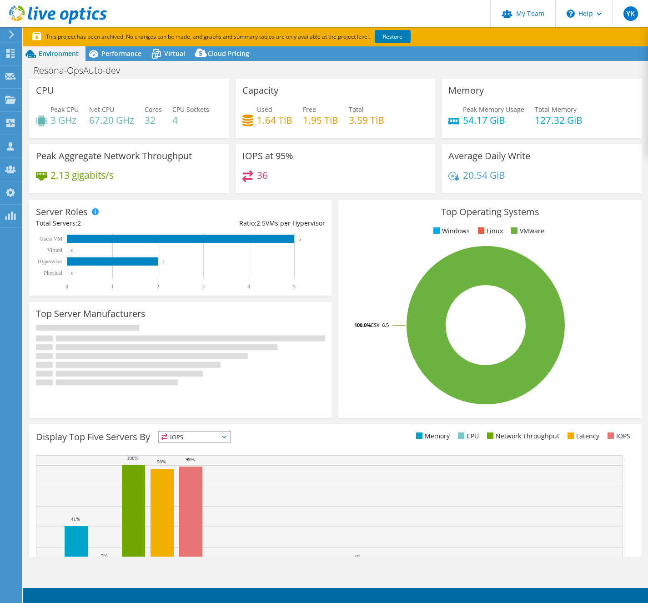
select select "[GEOGRAPHIC_DATA]"
select select "JPY"
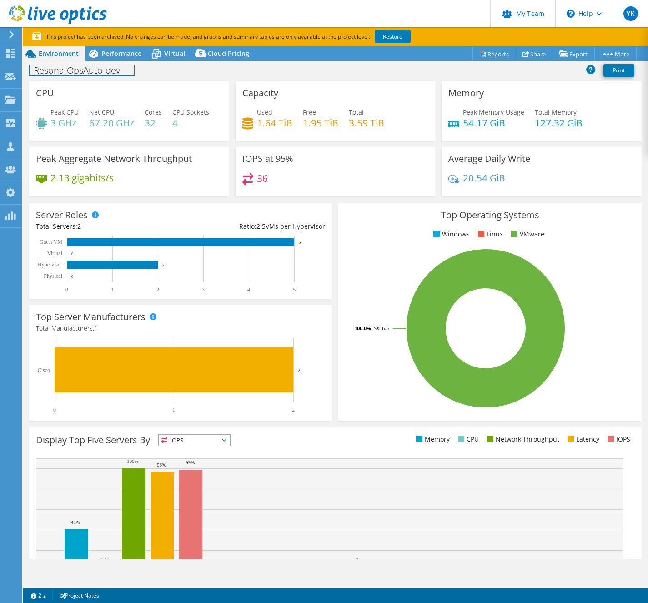
click at [104, 65] on h1 "Resona-OpsAuto-dev" at bounding box center [82, 70] width 105 height 10
copy h1 "Resona-OpsAuto-dev"
click at [125, 55] on span "Performance" at bounding box center [121, 53] width 40 height 9
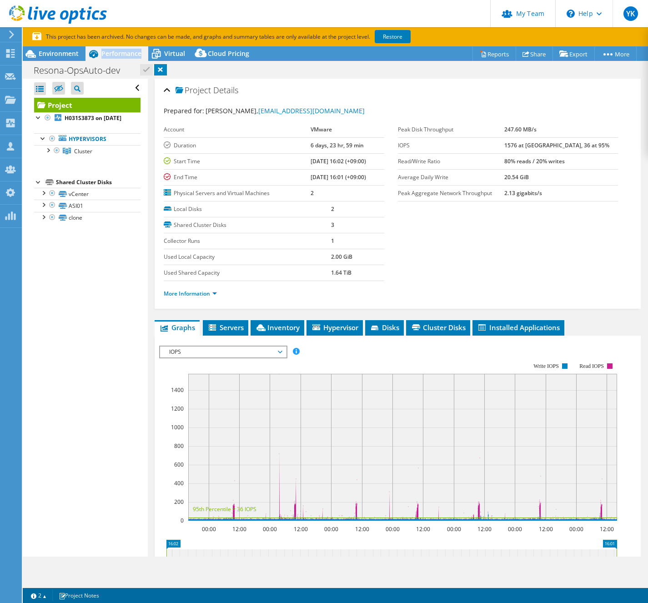
click at [125, 55] on span "Performance" at bounding box center [121, 53] width 40 height 9
